Goal: Obtain resource: Download file/media

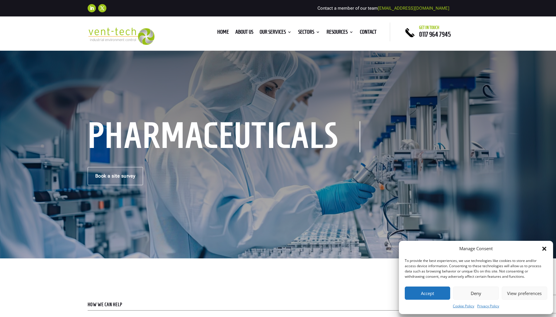
click at [427, 291] on button "Accept" at bounding box center [427, 293] width 45 height 13
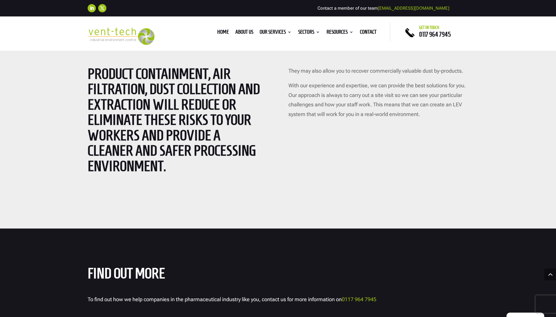
scroll to position [1075, 0]
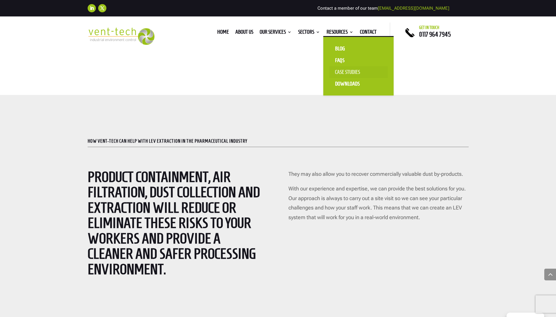
click at [346, 72] on link "Case Studies" at bounding box center [358, 72] width 59 height 12
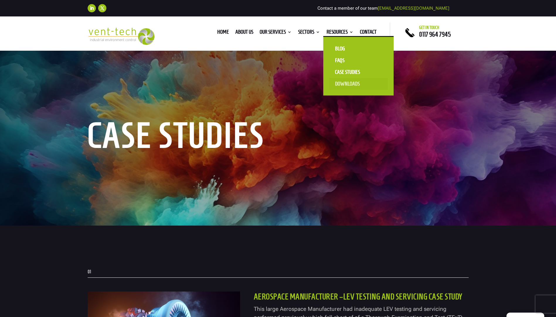
click at [346, 83] on link "Downloads" at bounding box center [358, 84] width 59 height 12
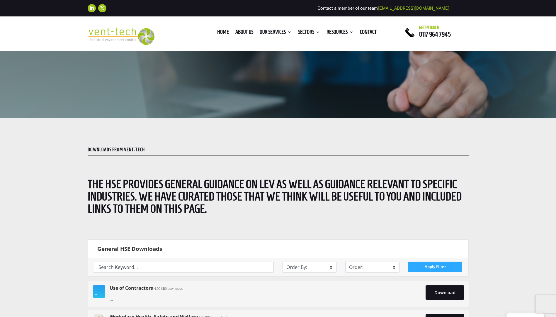
scroll to position [215, 0]
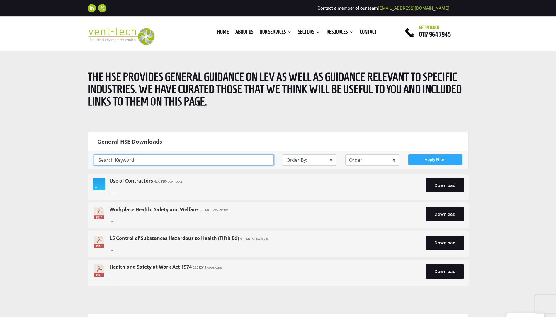
click at [194, 159] on input "text" at bounding box center [184, 160] width 180 height 11
click at [441, 158] on button "Apply Filter" at bounding box center [435, 160] width 54 height 11
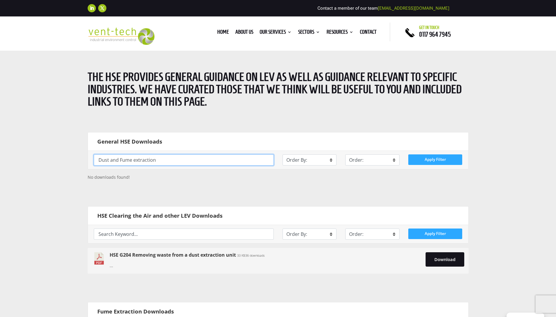
drag, startPoint x: 157, startPoint y: 160, endPoint x: 57, endPoint y: 157, distance: 99.5
type input "Pharmaceutical Dust"
click at [434, 157] on button "Apply Filter" at bounding box center [435, 160] width 54 height 11
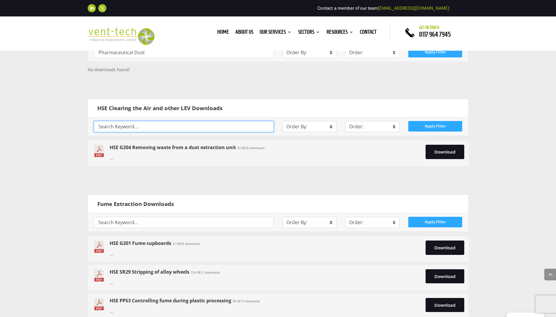
click at [150, 124] on input "text" at bounding box center [184, 126] width 180 height 11
type input "Pharmaceutical"
click at [428, 128] on button "Apply Filter" at bounding box center [435, 126] width 54 height 11
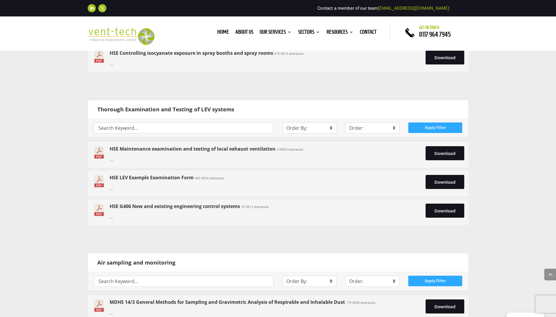
scroll to position [645, 0]
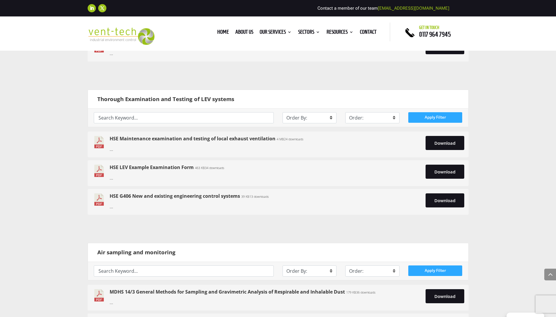
click at [155, 168] on link "HSE LEV Example Examination Form" at bounding box center [152, 167] width 84 height 6
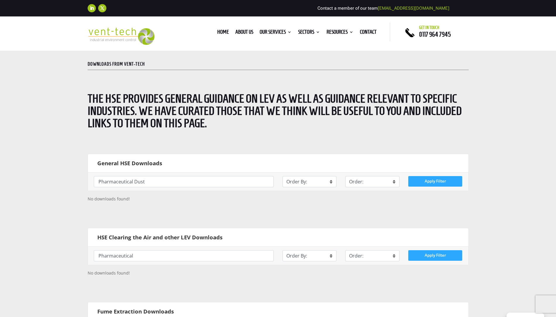
scroll to position [215, 0]
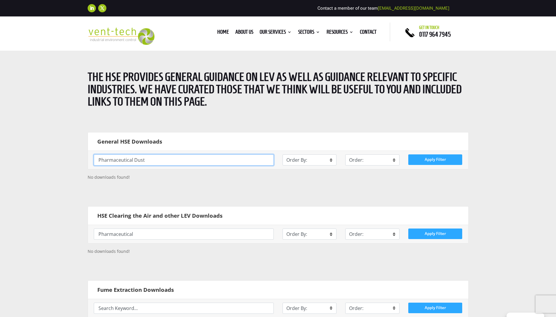
drag, startPoint x: 149, startPoint y: 160, endPoint x: 77, endPoint y: 160, distance: 71.6
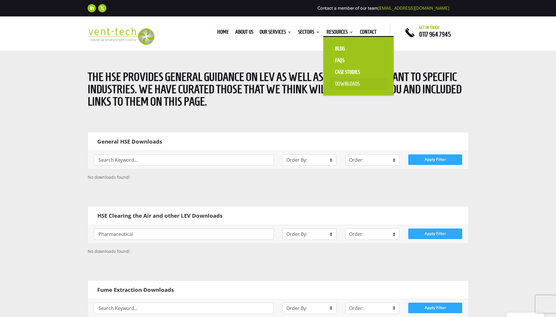
click at [349, 80] on link "Downloads" at bounding box center [358, 84] width 59 height 12
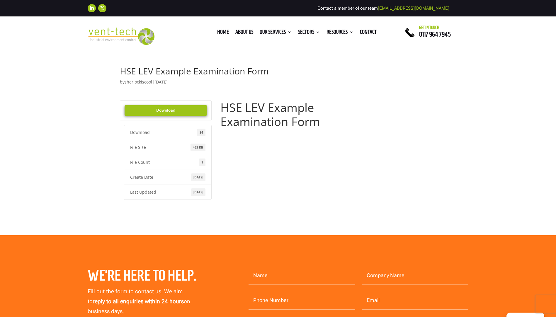
click at [168, 111] on link "Download" at bounding box center [166, 110] width 83 height 11
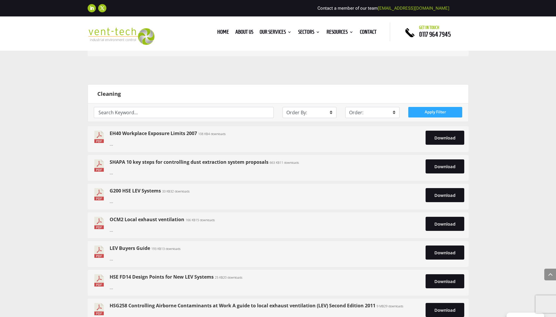
scroll to position [1290, 0]
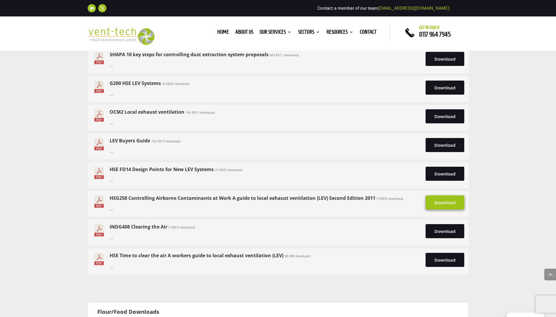
click at [438, 202] on link "Download" at bounding box center [445, 203] width 39 height 14
